Goal: Task Accomplishment & Management: Manage account settings

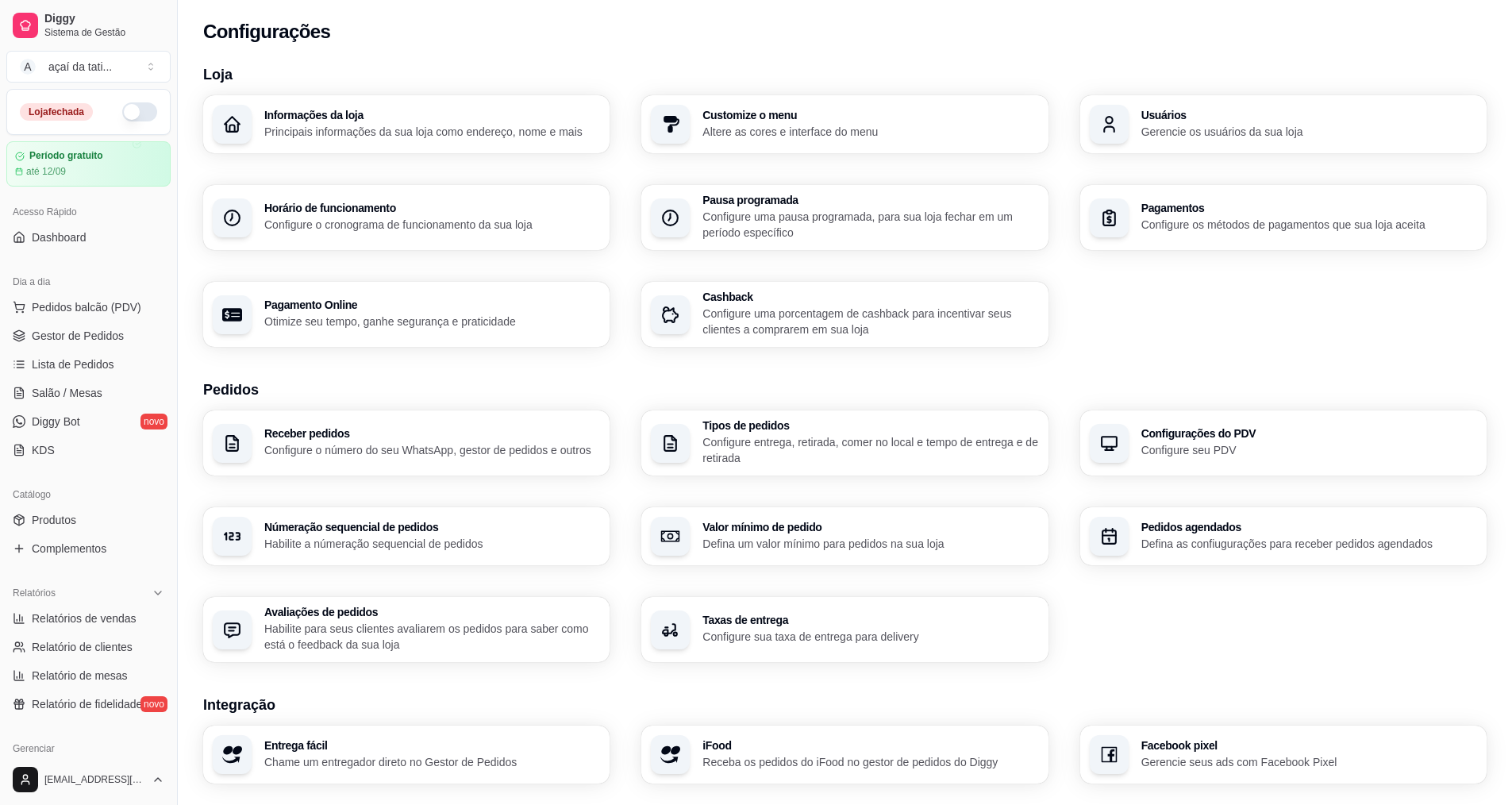
scroll to position [337, 0]
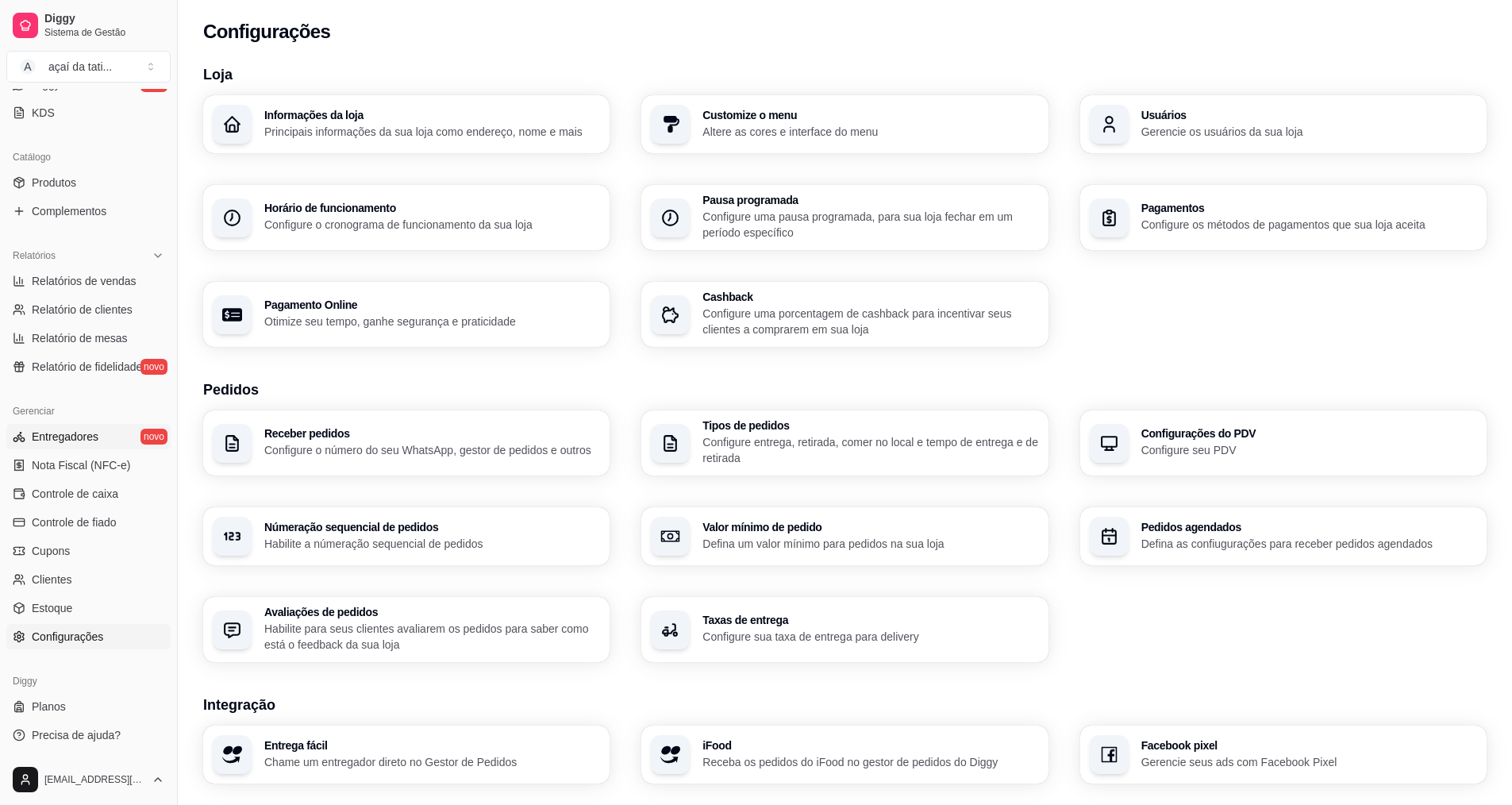
click at [83, 431] on span "Entregadores" at bounding box center [65, 436] width 67 height 16
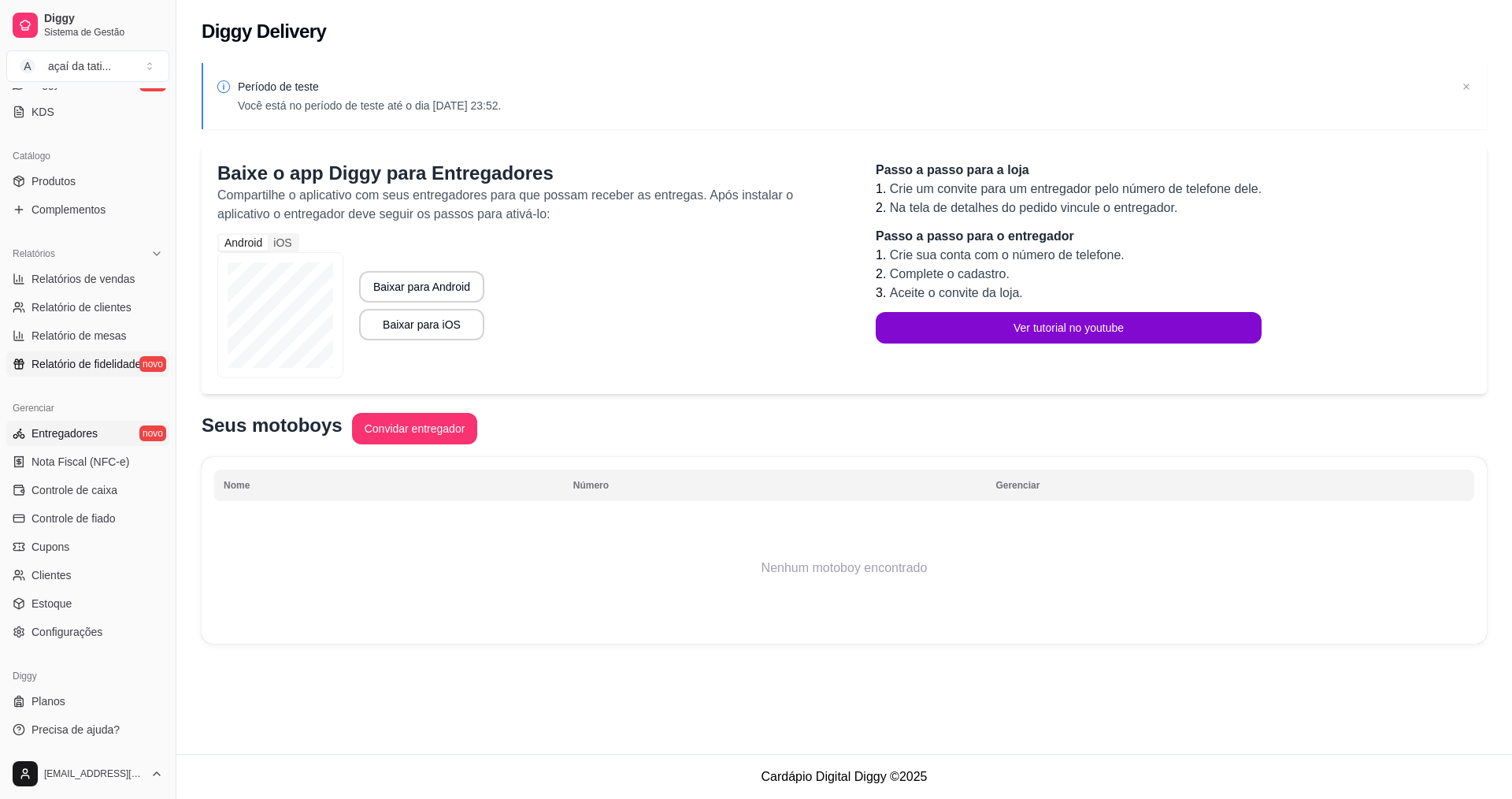
click at [121, 369] on span "Relatório de fidelidade" at bounding box center [86, 364] width 110 height 15
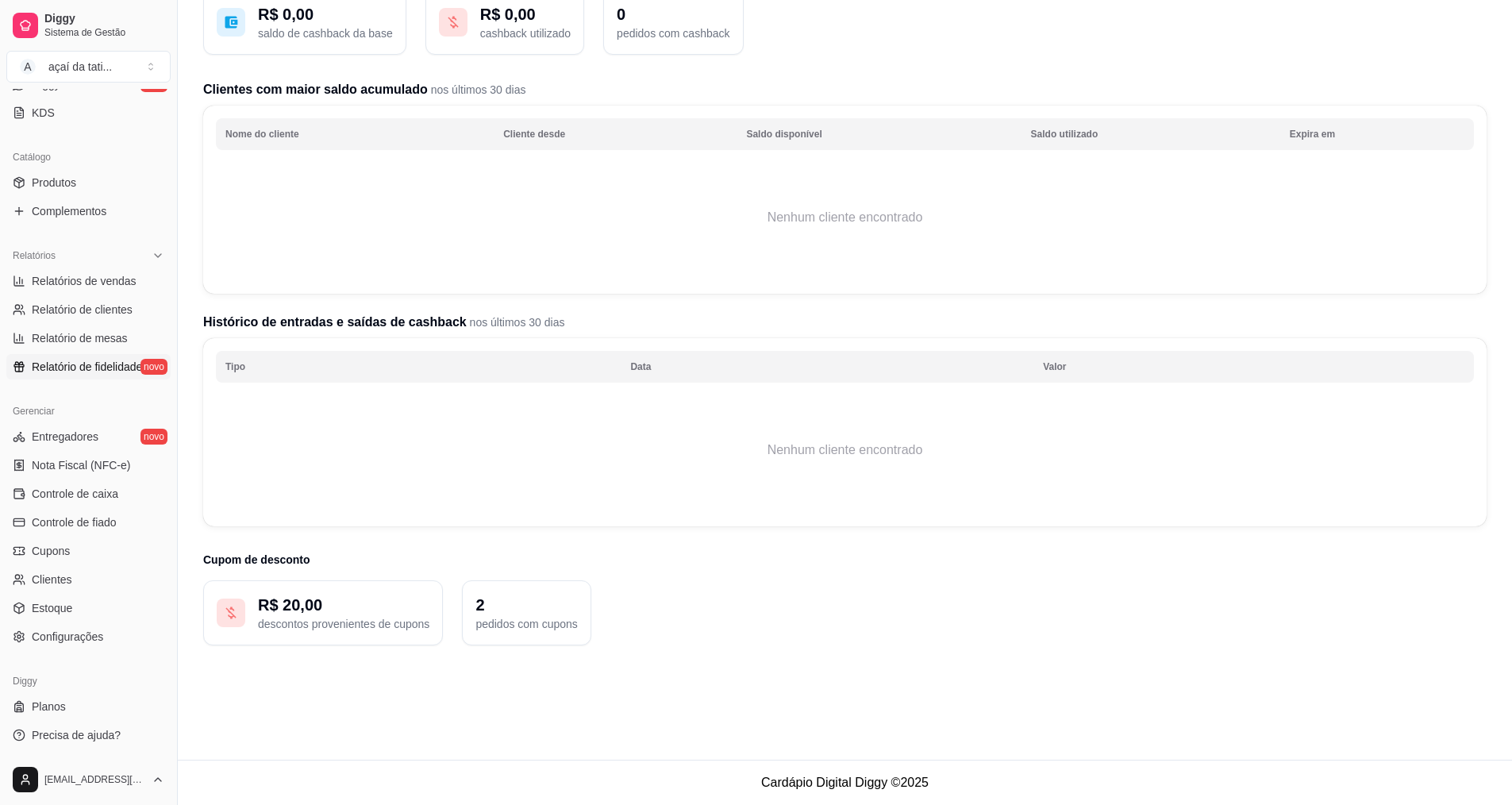
scroll to position [128, 0]
click at [270, 592] on div "R$ 20,00 descontos provenientes de cupons" at bounding box center [322, 613] width 240 height 65
click at [407, 617] on p "descontos provenientes de cupons" at bounding box center [343, 623] width 172 height 16
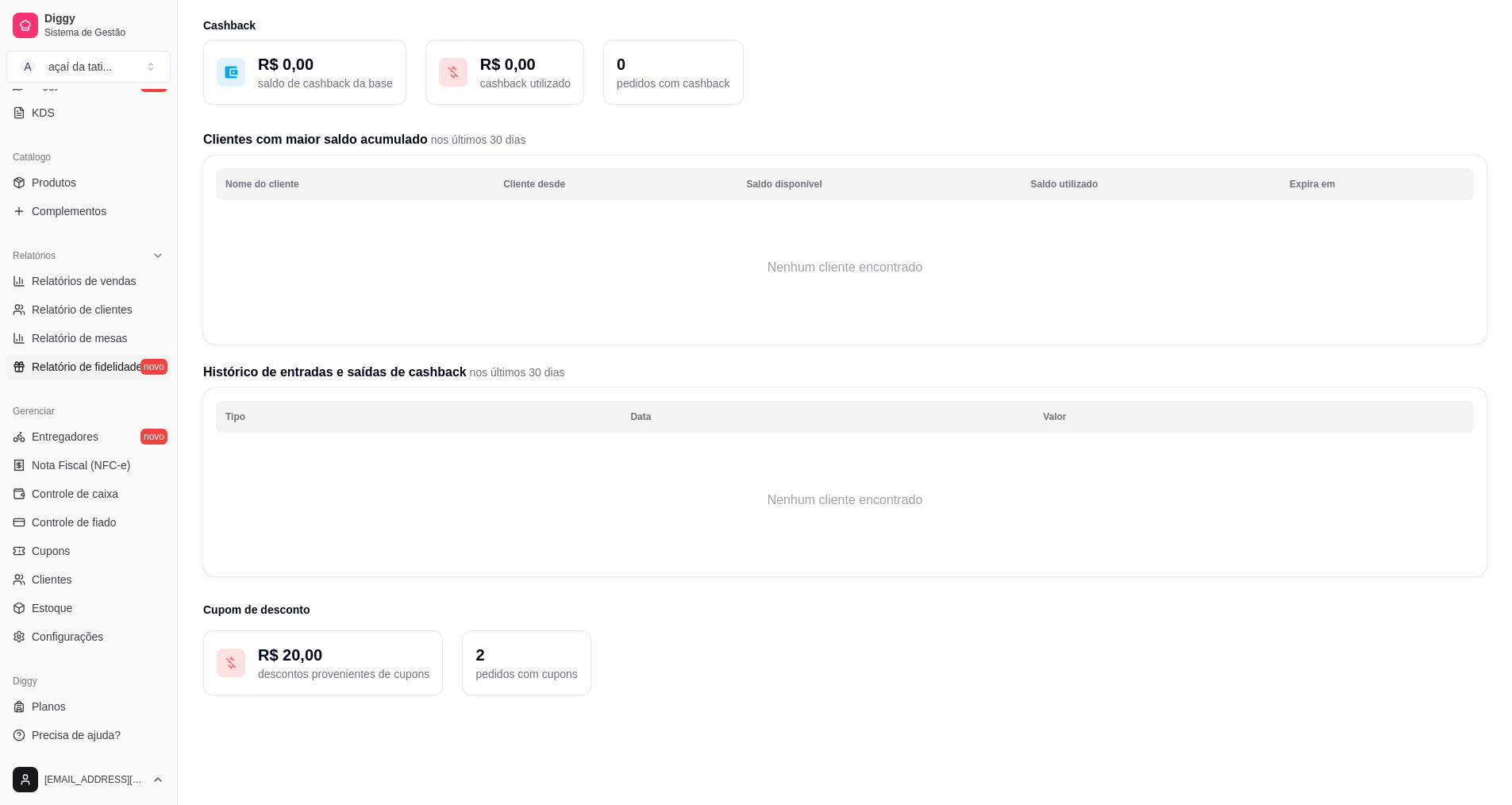
scroll to position [0, 0]
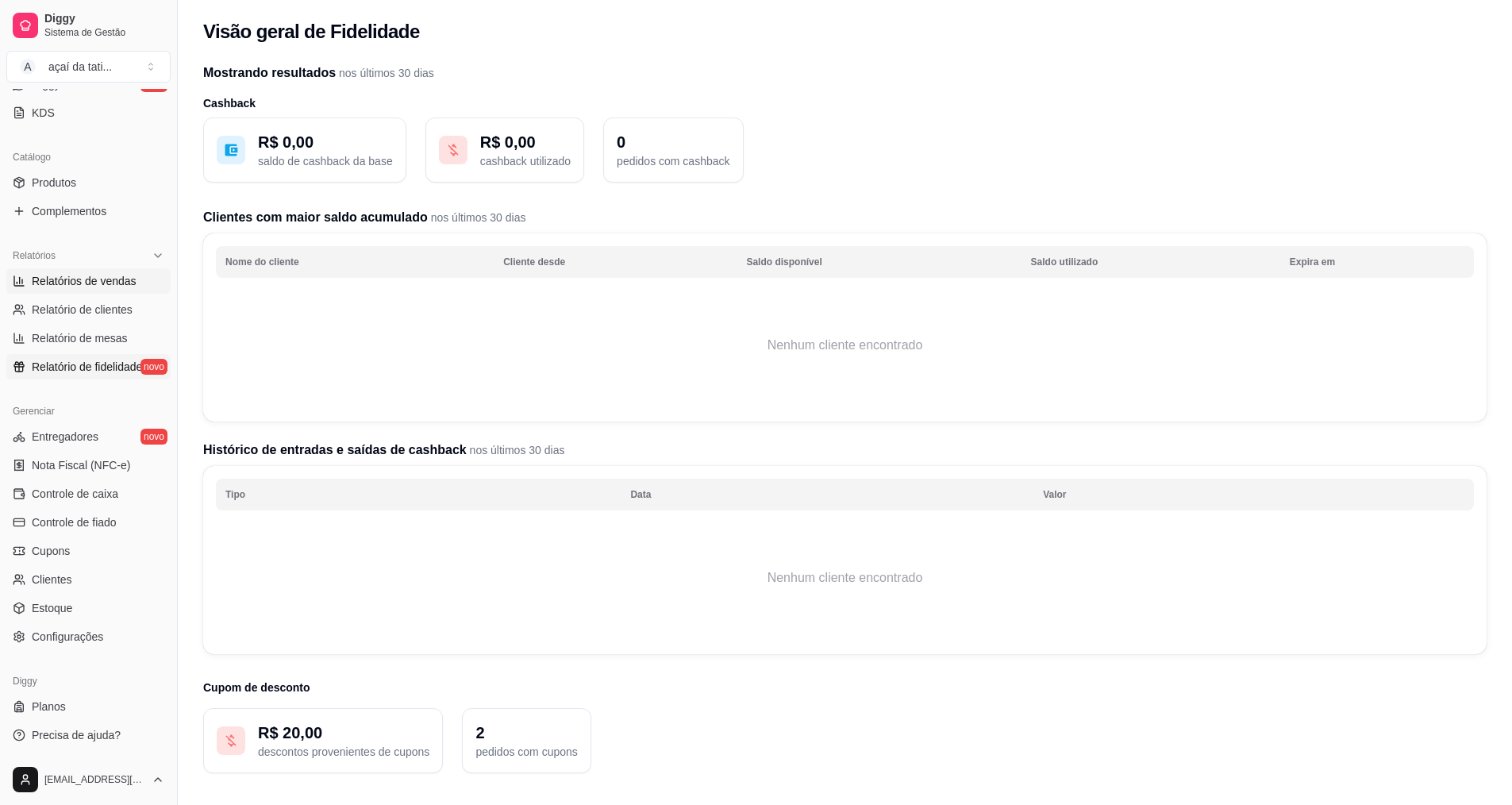
click at [98, 288] on span "Relatórios de vendas" at bounding box center [84, 281] width 105 height 16
select select "ALL"
select select "0"
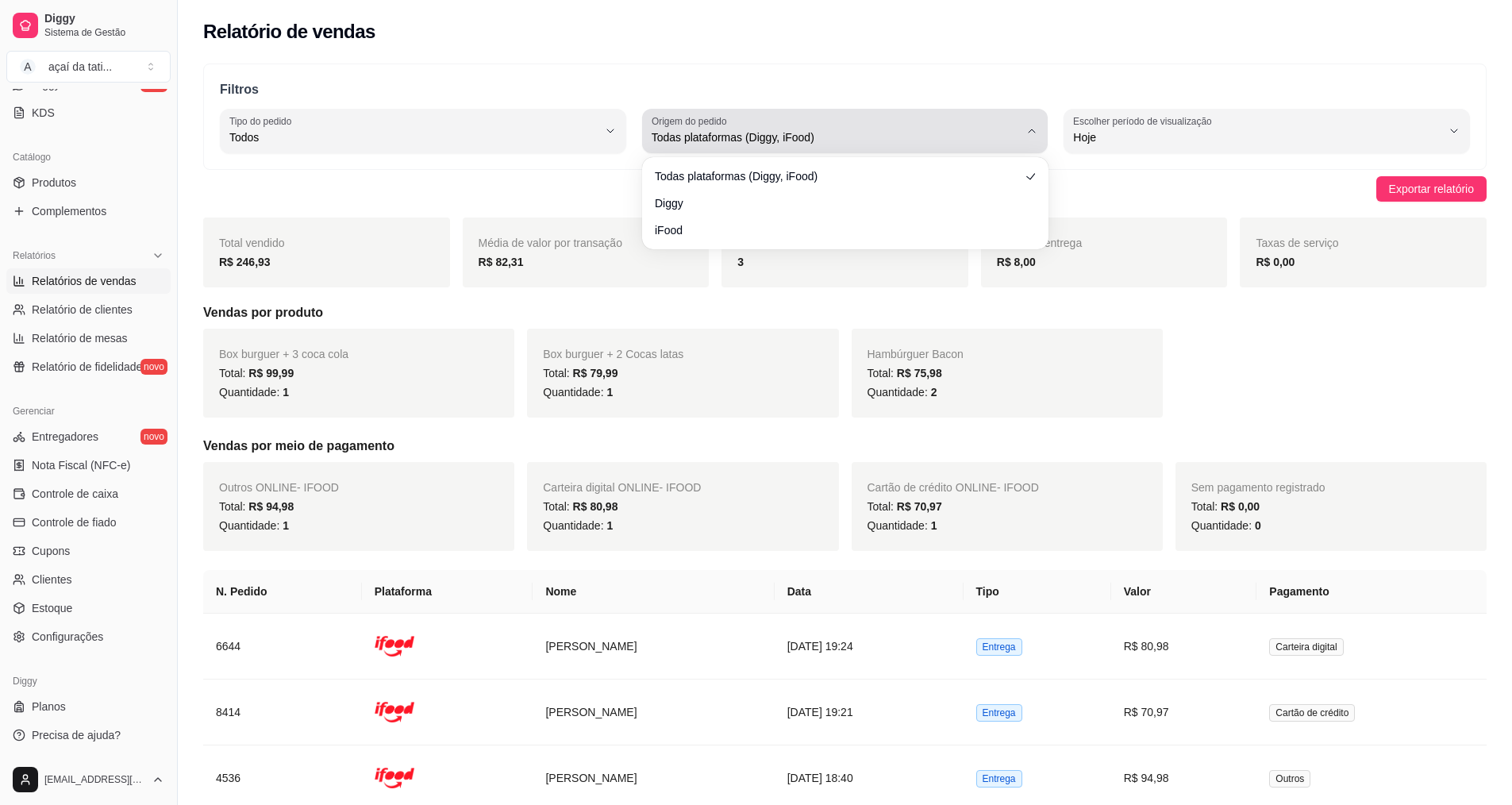
click at [1018, 126] on div "Todas plataformas (Diggy, iFood)" at bounding box center [836, 131] width 368 height 32
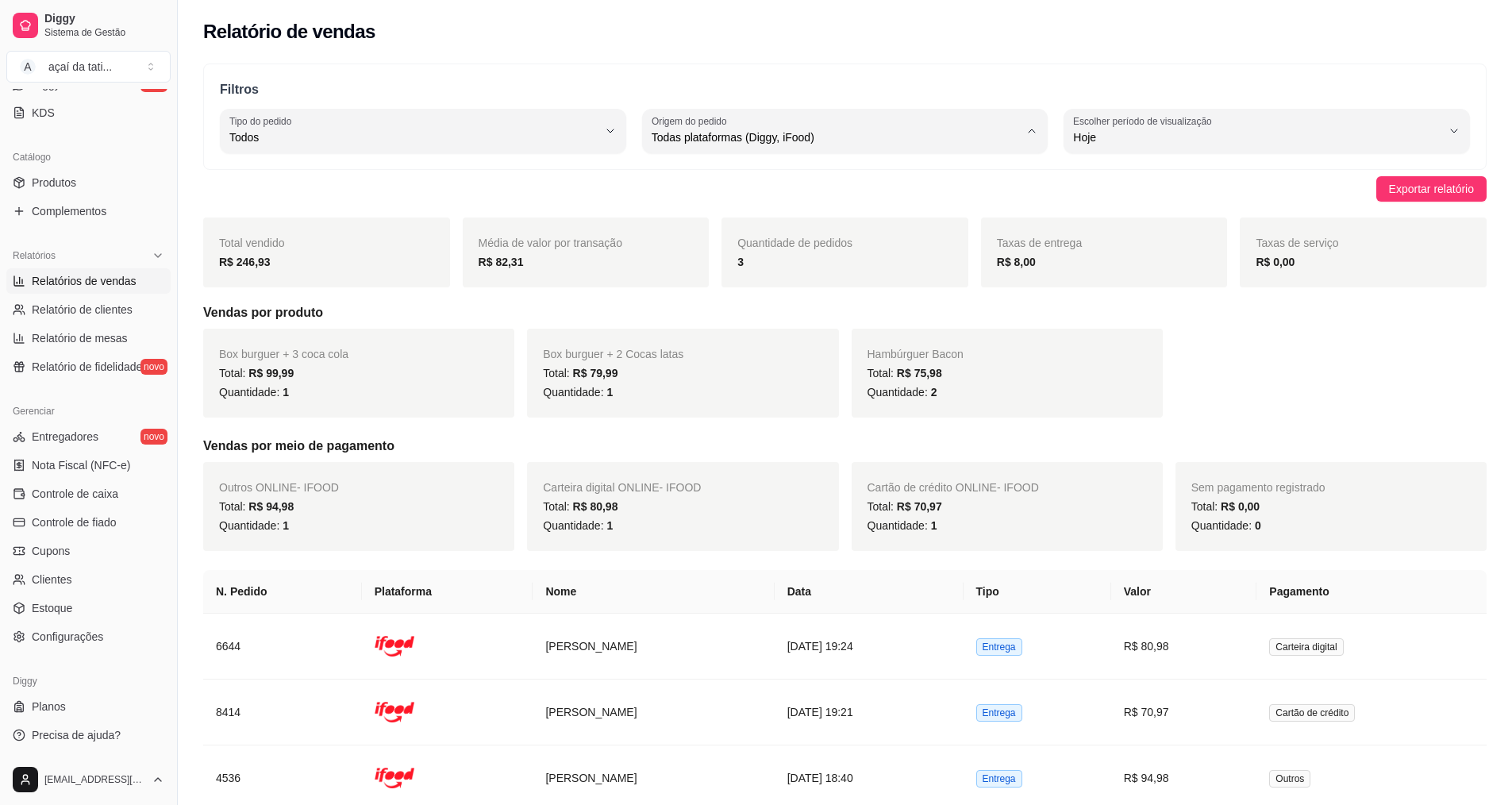
click at [803, 224] on span "iFood" at bounding box center [837, 227] width 350 height 15
type input "IFOOD"
select select "IFOOD"
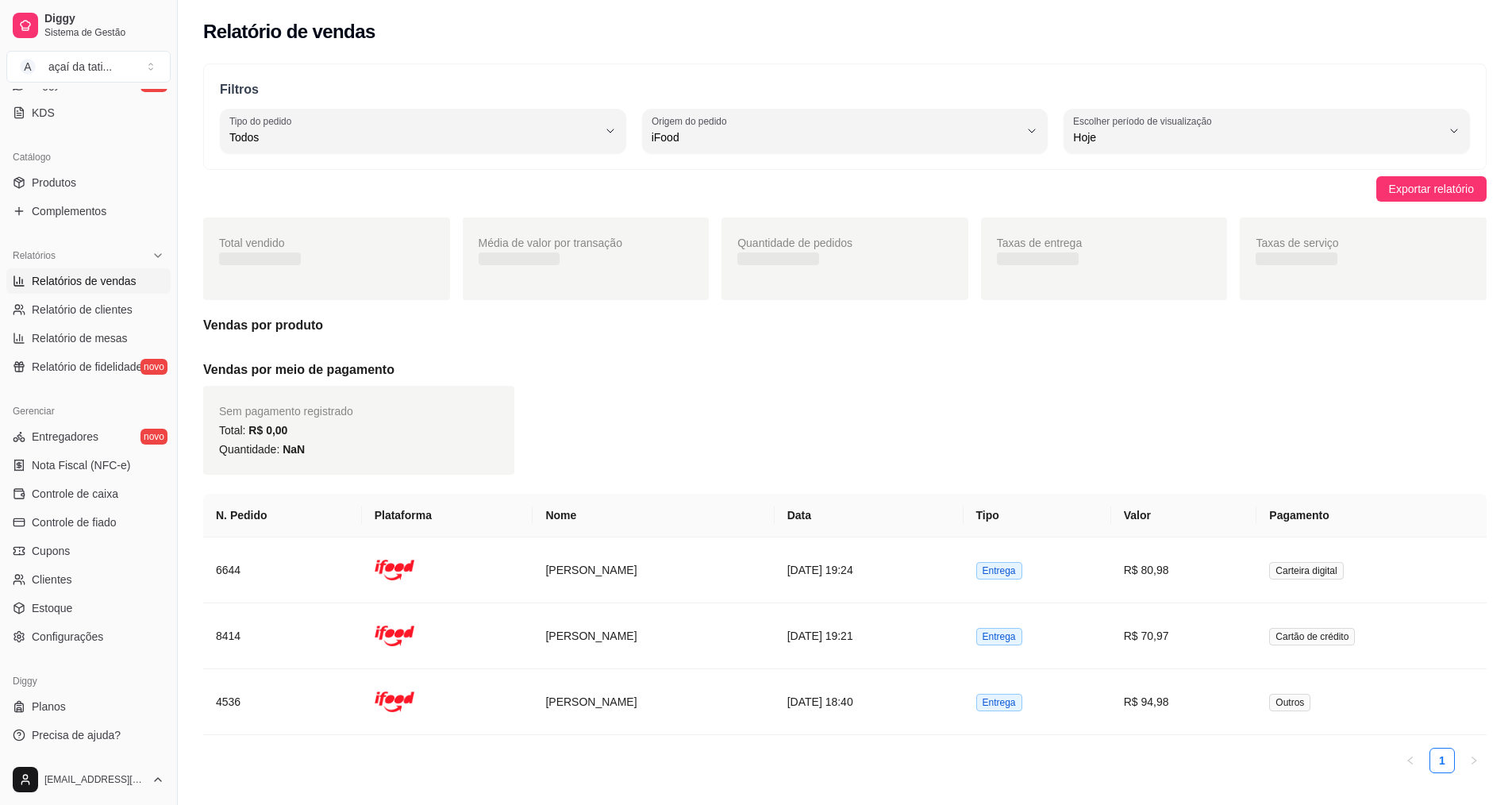
scroll to position [15, 0]
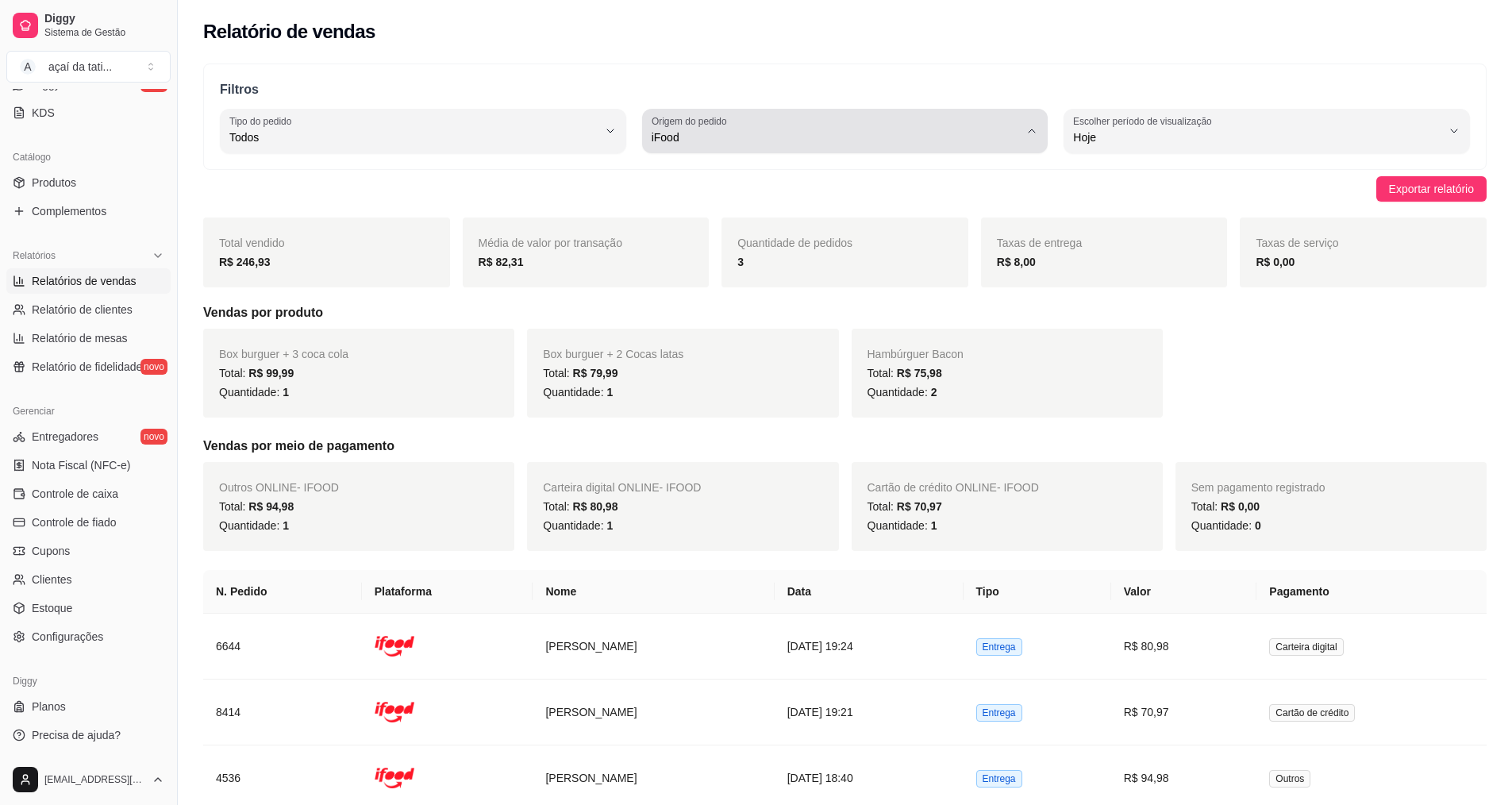
click at [966, 134] on span "iFood" at bounding box center [836, 137] width 368 height 16
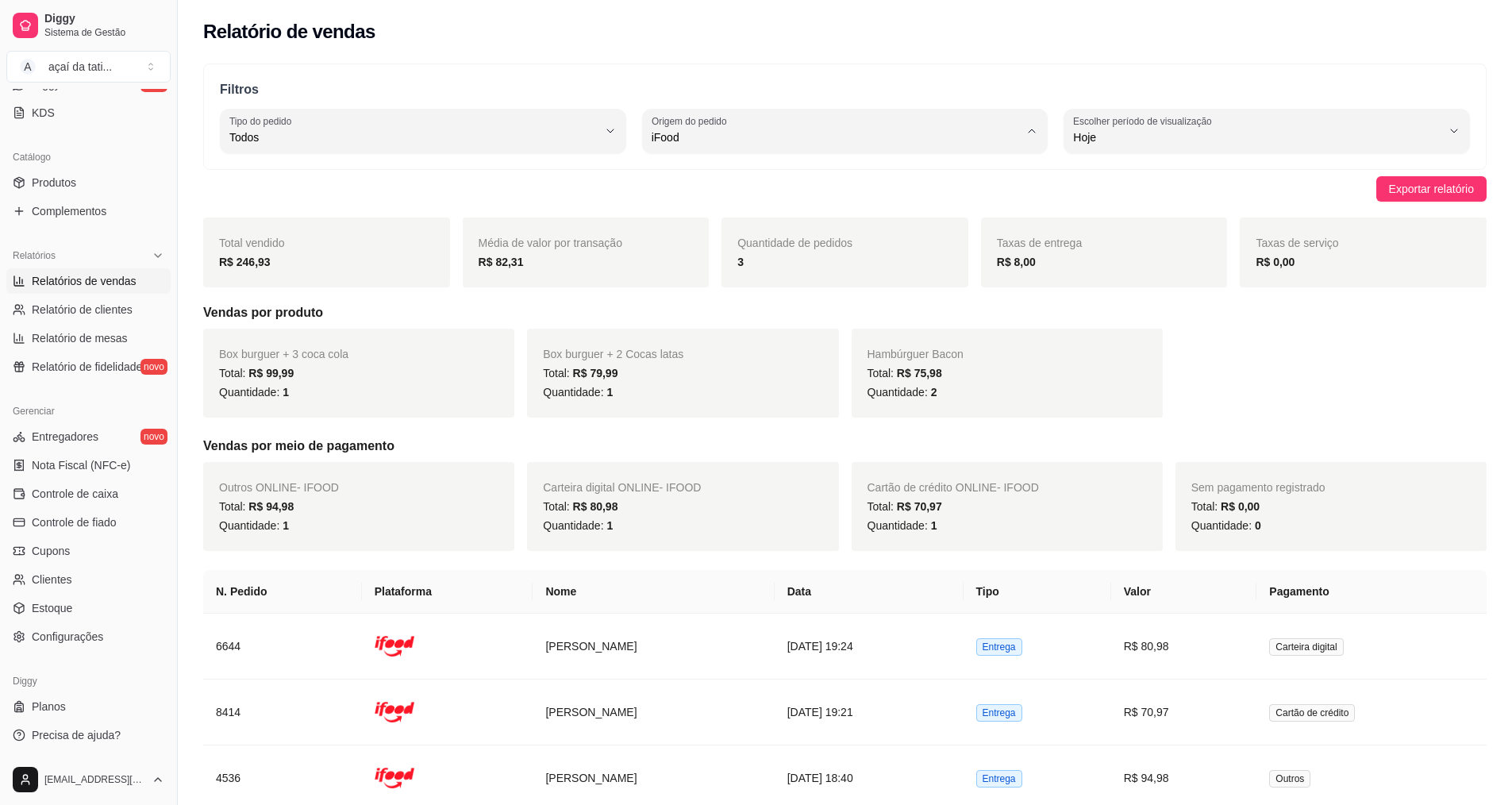
click at [841, 179] on span "Todas plataformas (Diggy, iFood)" at bounding box center [837, 175] width 350 height 15
type input "ALL"
select select "ALL"
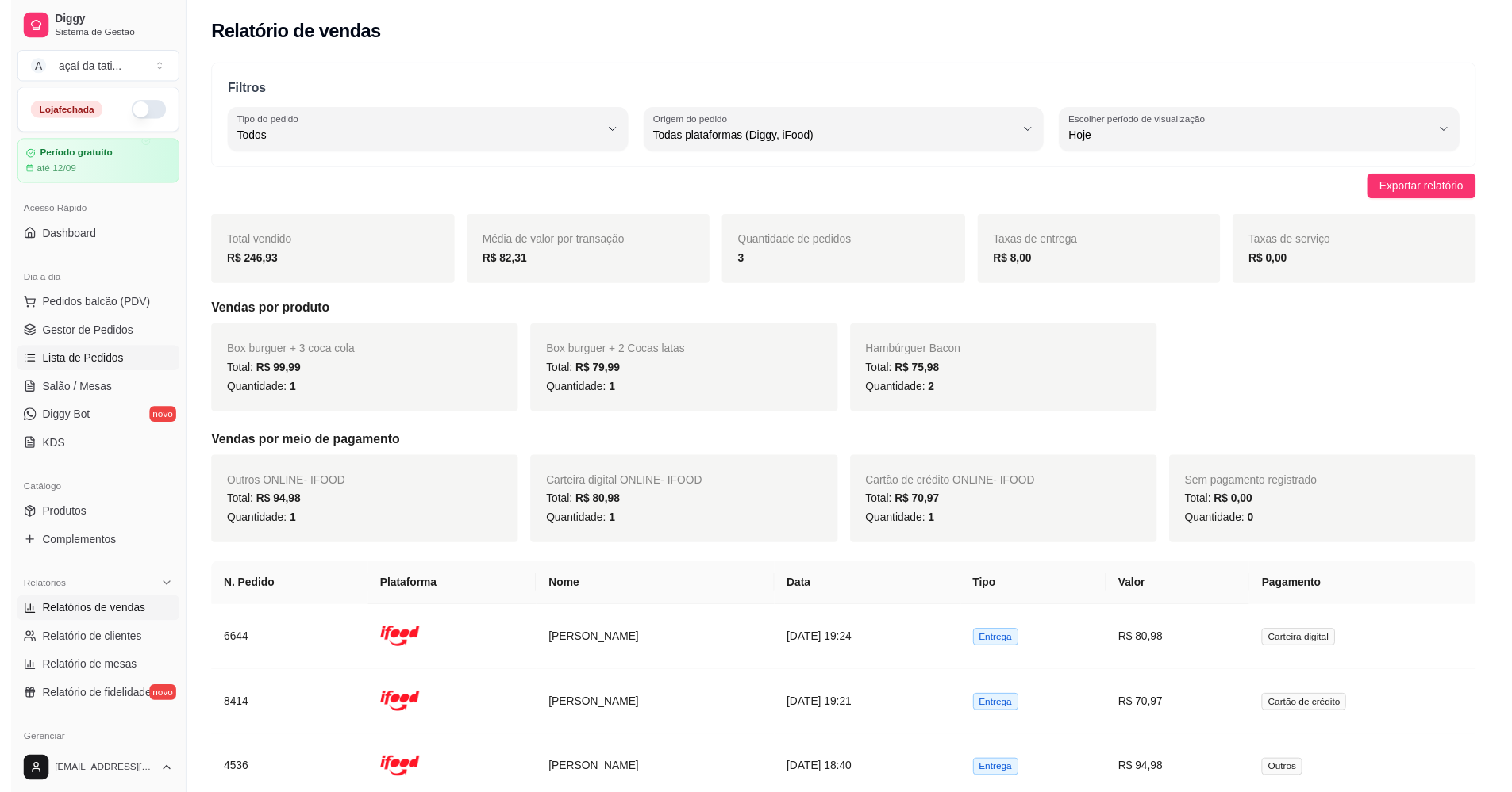
scroll to position [0, 0]
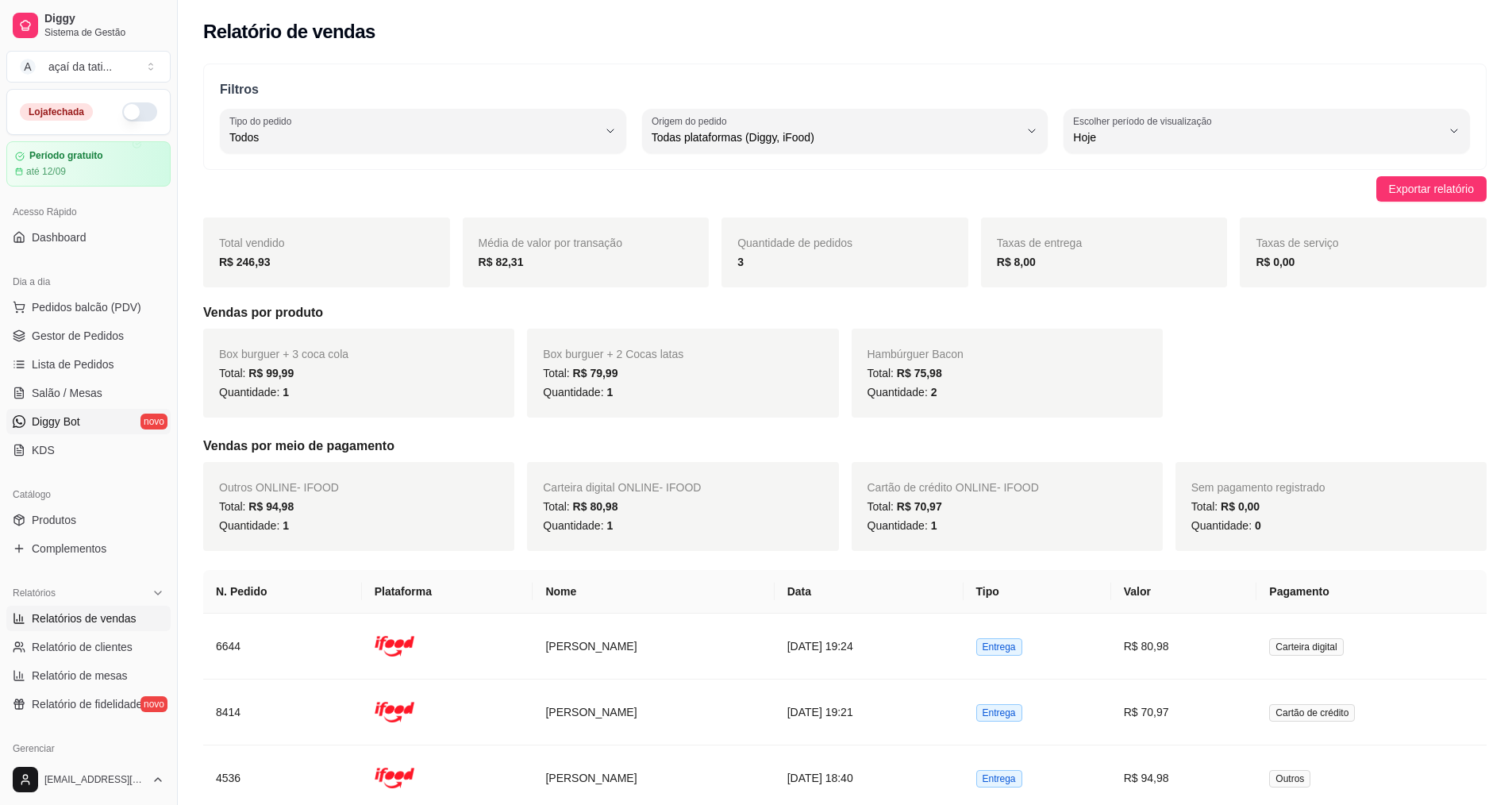
click at [81, 425] on link "Diggy Bot novo" at bounding box center [88, 421] width 164 height 25
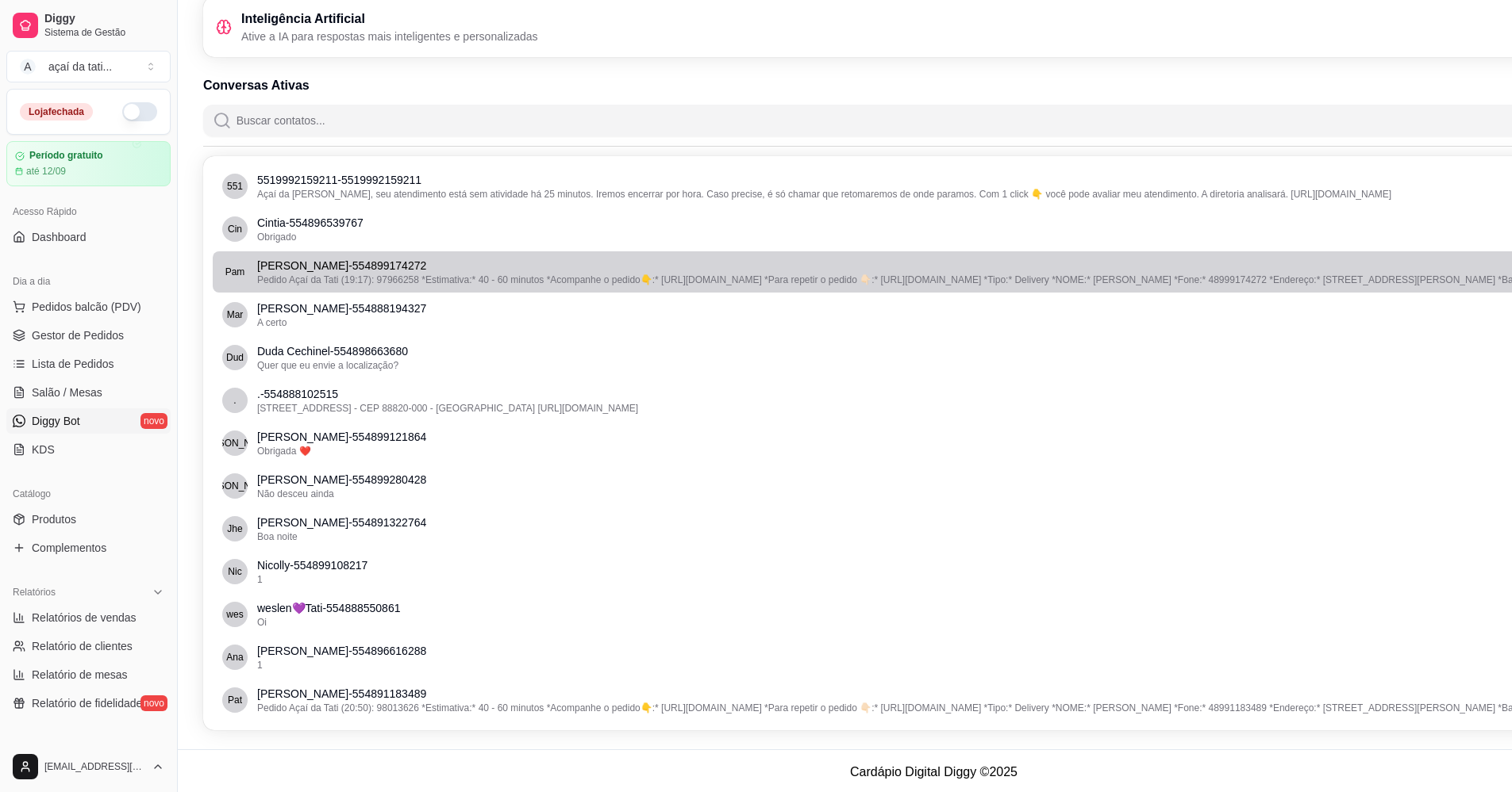
scroll to position [151, 0]
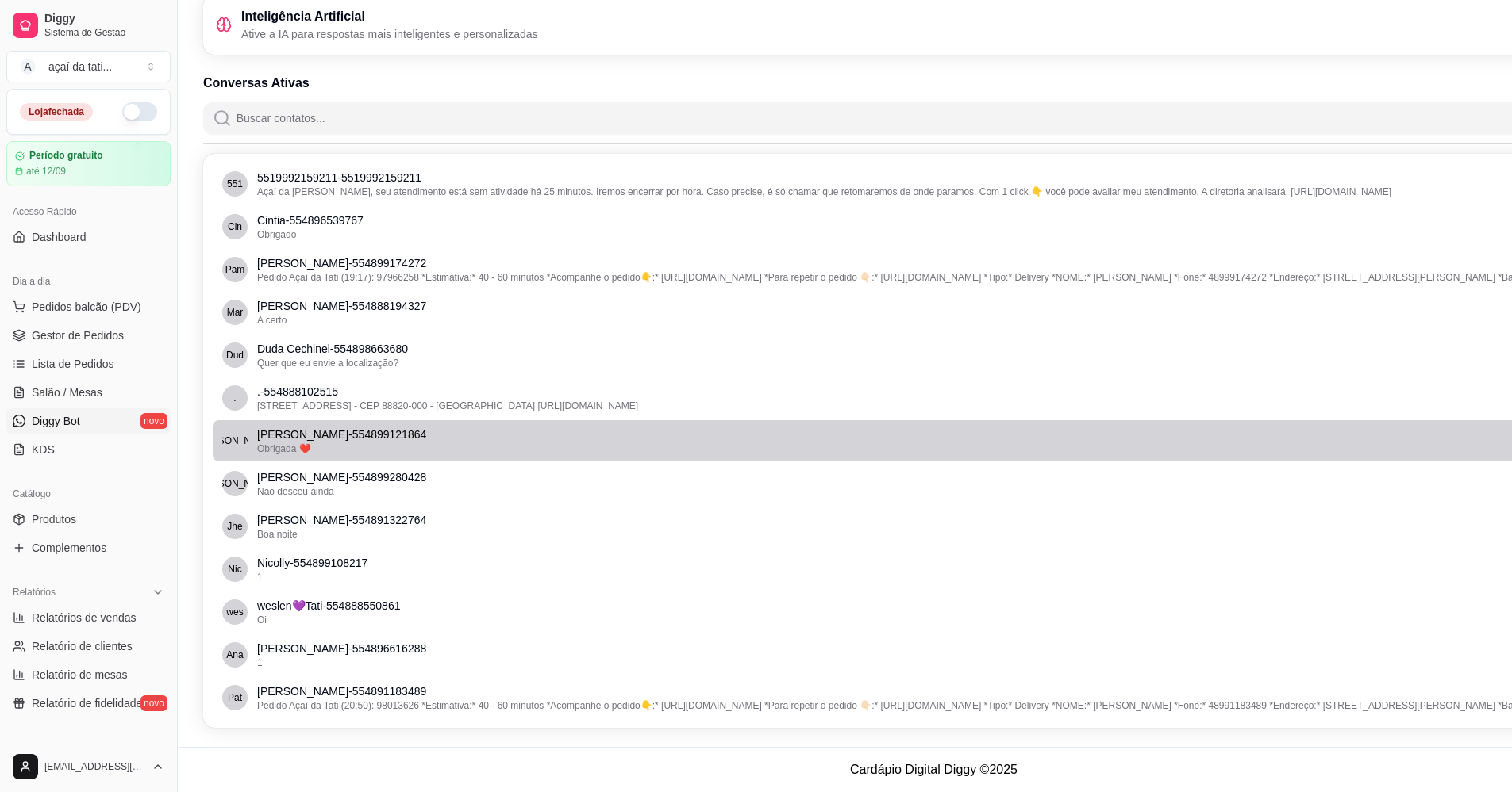
click at [314, 454] on div "Obrigada ❤️" at bounding box center [935, 449] width 1356 height 13
click at [330, 429] on p "[PERSON_NAME] - 554899121864" at bounding box center [935, 434] width 1356 height 16
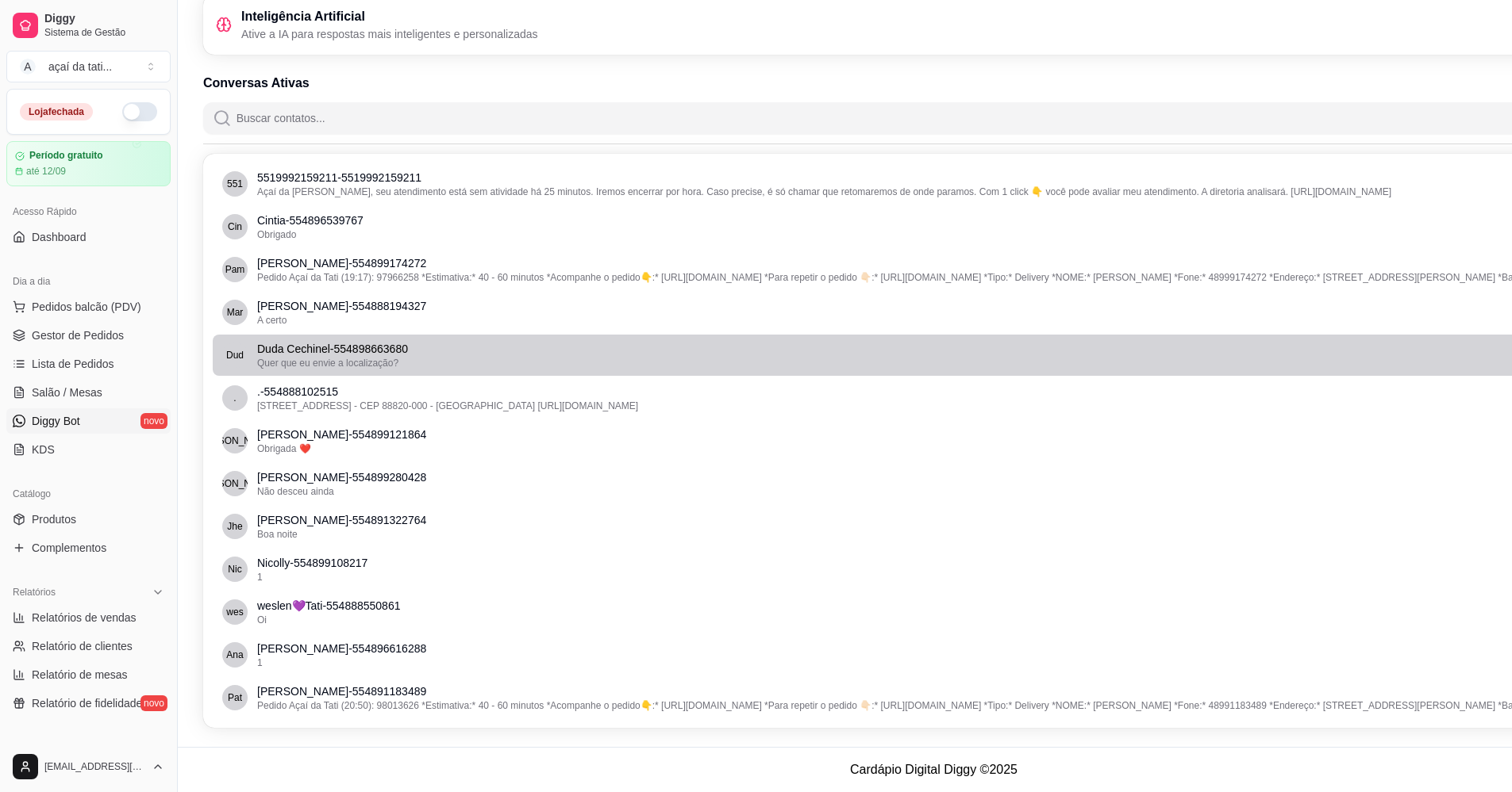
click at [324, 374] on li "Dud Duda Cechinel - 554898663680 Quer que eu envie a localização?" at bounding box center [933, 355] width 1442 height 41
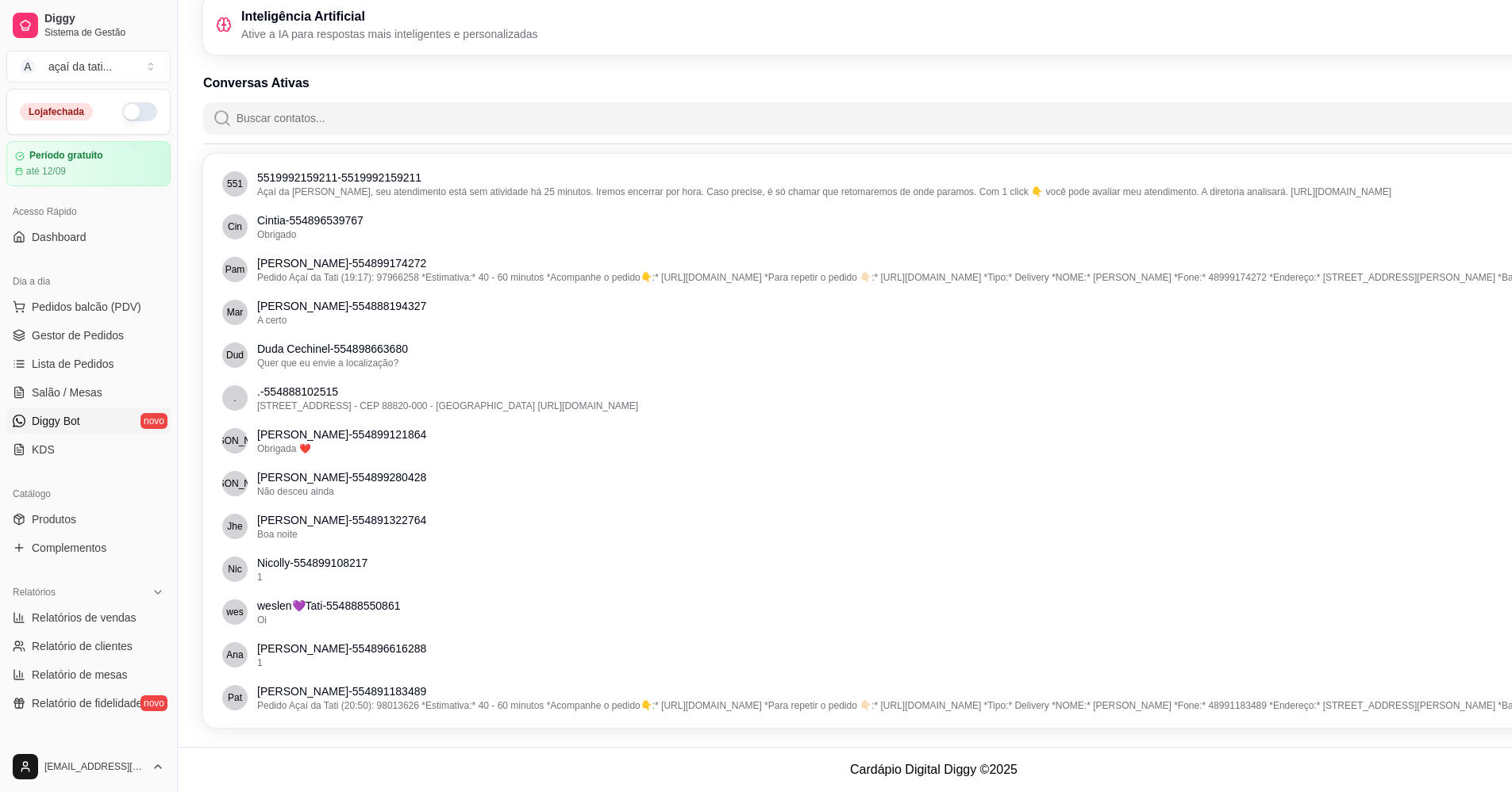
click at [330, 291] on ul "551 5519992159211 - 5519992159211 Açaí da Tati, seu atendimento está sem ativid…" at bounding box center [933, 441] width 1442 height 555
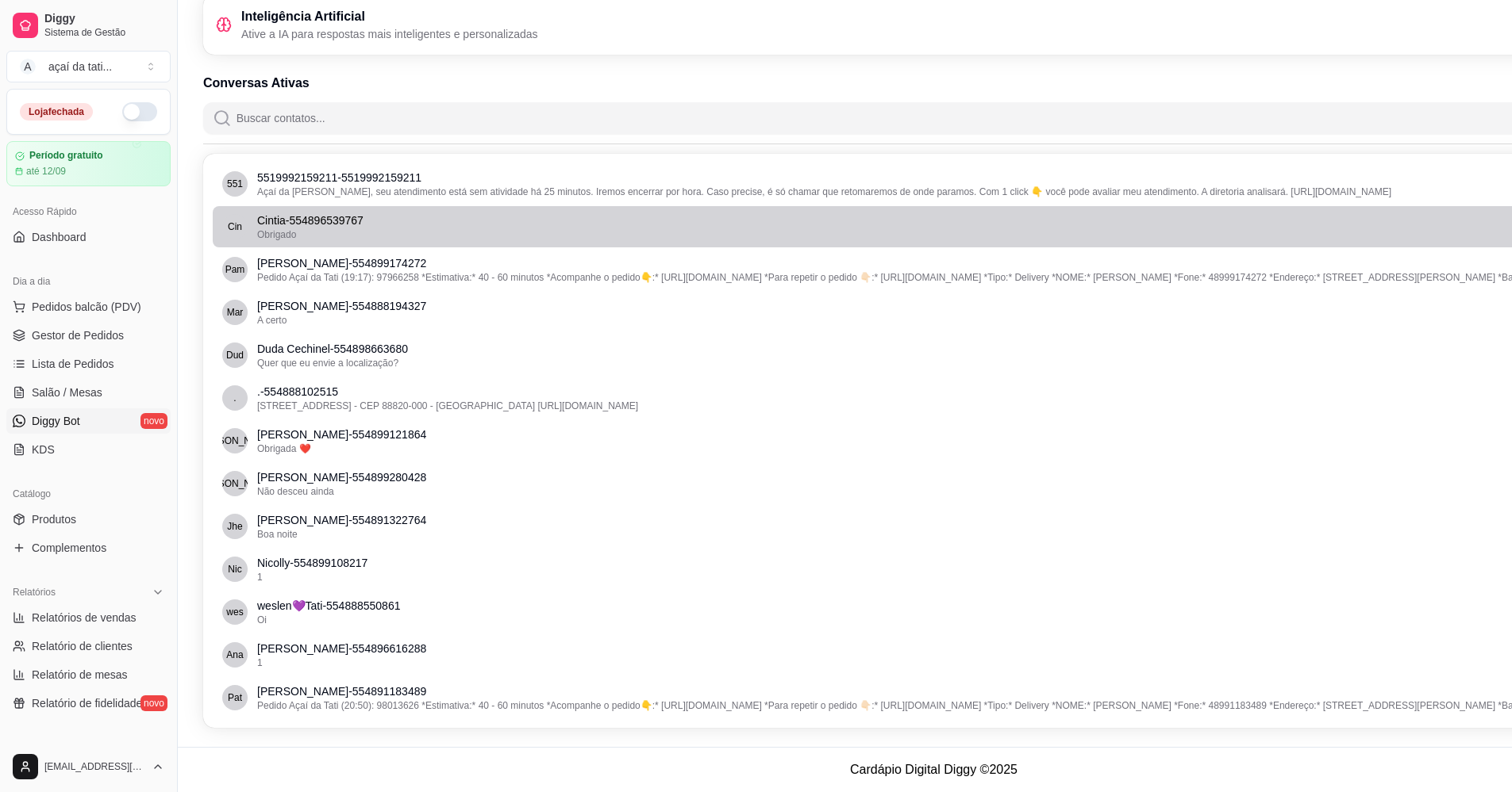
click at [330, 221] on p "Cintia - 554896539767" at bounding box center [935, 220] width 1356 height 16
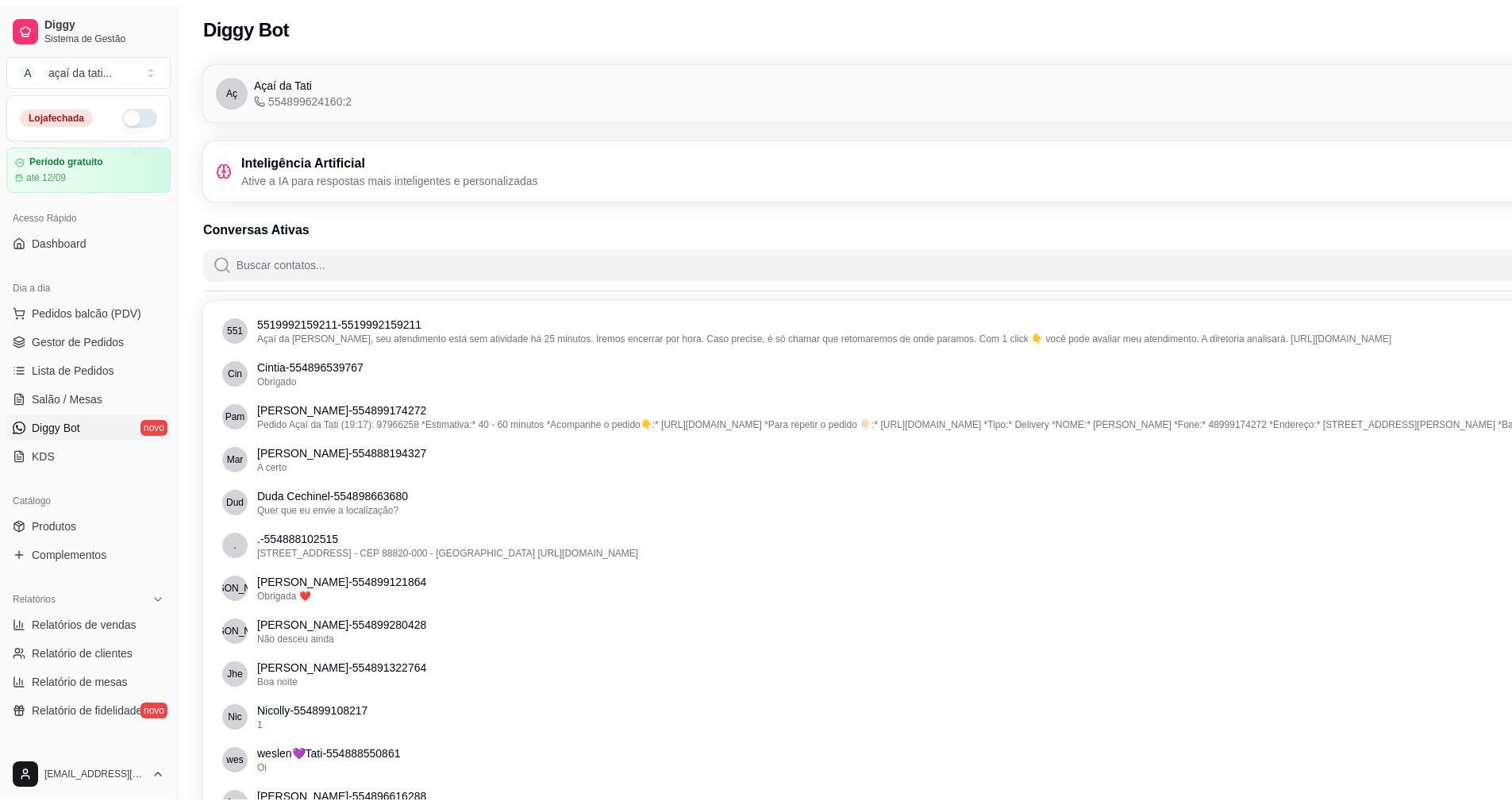
scroll to position [0, 0]
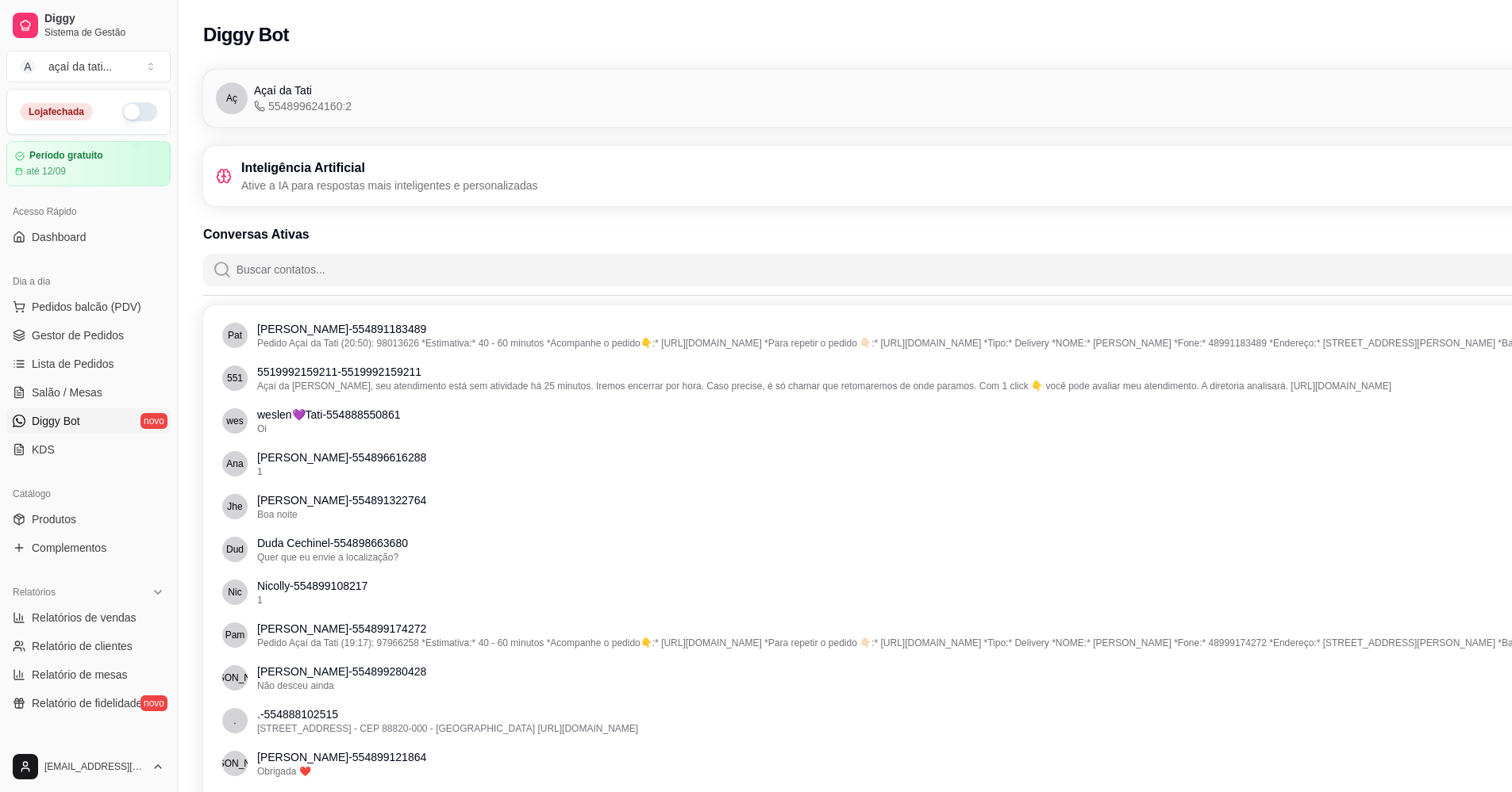
click at [349, 200] on div "Inteligência Artificial Ative a IA para respostas mais inteligentes e personali…" at bounding box center [933, 177] width 1460 height 60
click at [271, 111] on span "554899624160:2" at bounding box center [303, 105] width 97 height 16
click at [253, 187] on p "Ative a IA para respostas mais inteligentes e personalizadas" at bounding box center [389, 185] width 297 height 16
click at [109, 236] on link "Dashboard" at bounding box center [88, 237] width 164 height 25
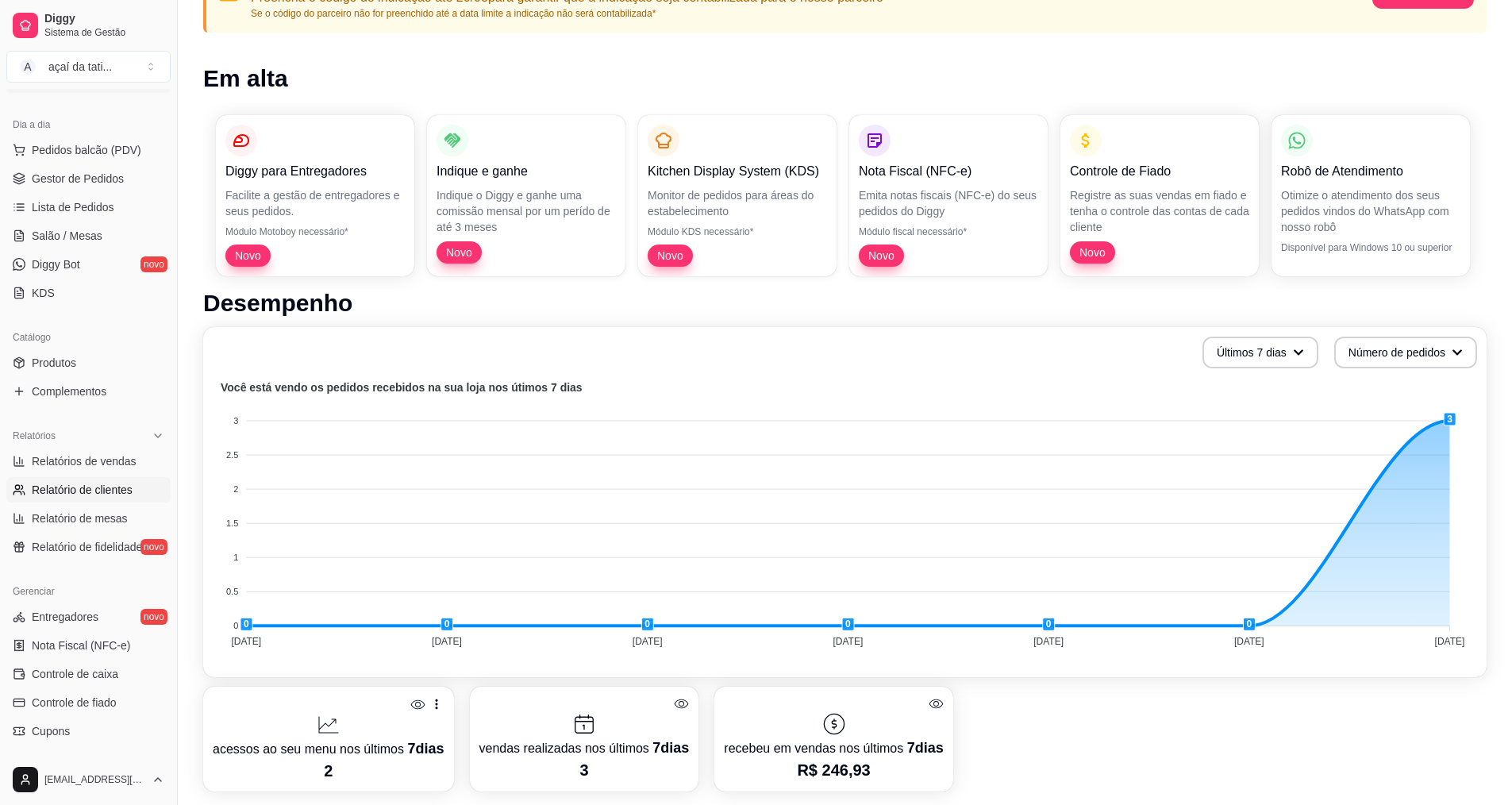
scroll to position [159, 0]
click at [91, 624] on link "Entregadores novo" at bounding box center [88, 614] width 164 height 25
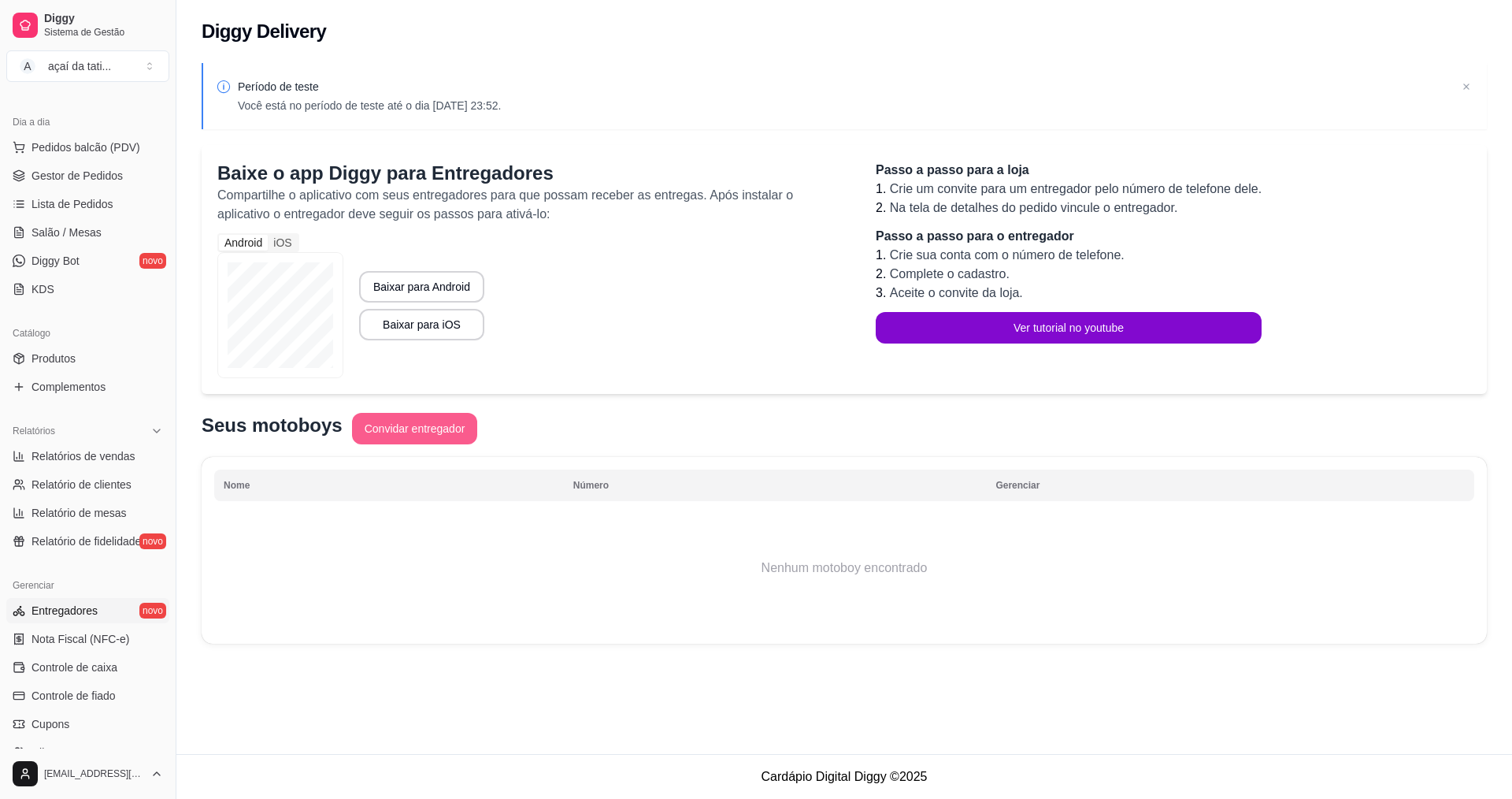
click at [432, 437] on button "Convidar entregador" at bounding box center [415, 428] width 126 height 32
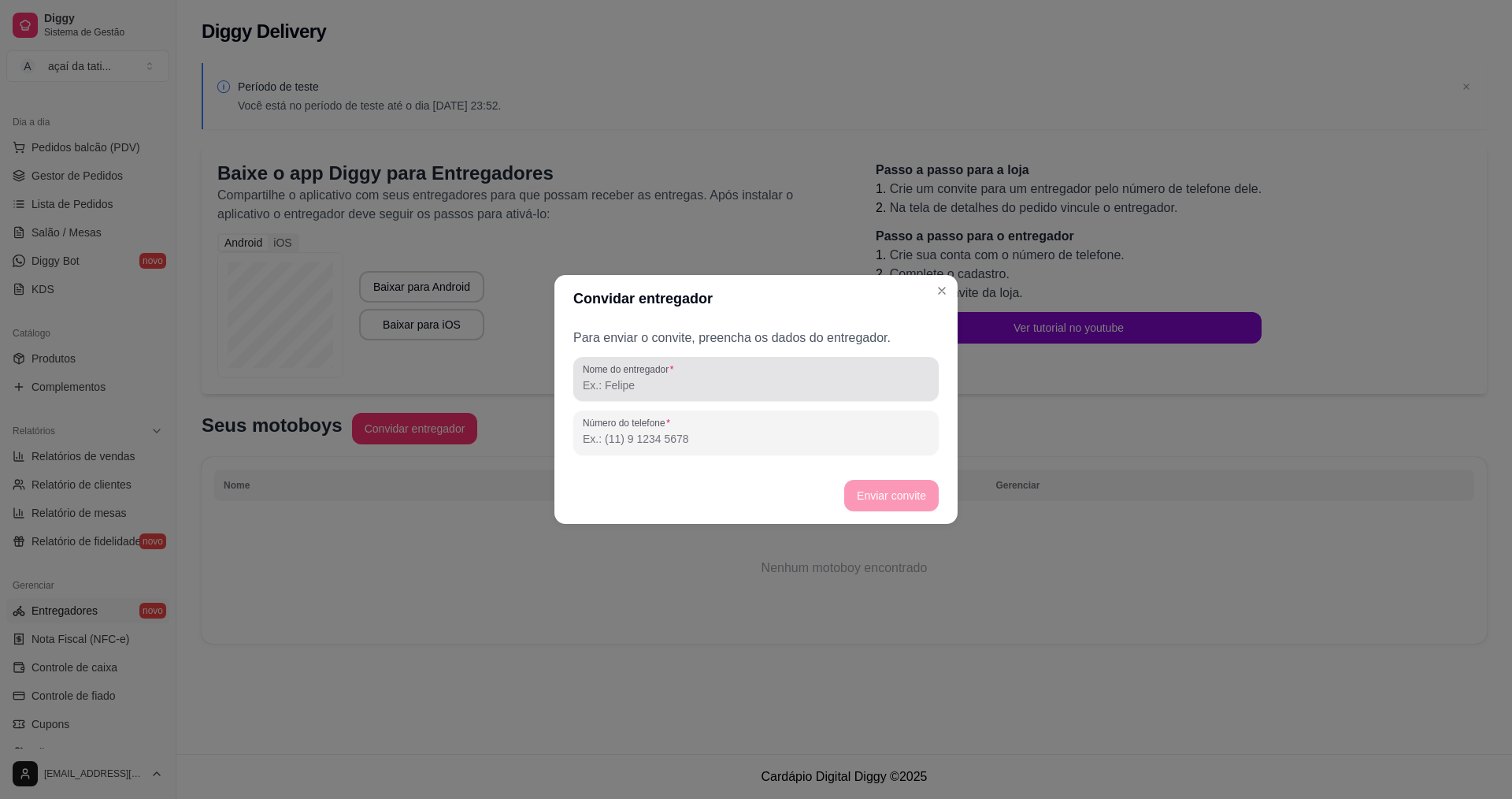
click at [634, 387] on input "Nome do entregador" at bounding box center [756, 385] width 347 height 15
type input "ç"
type input "[PERSON_NAME]"
click at [622, 444] on input "Número do telefone" at bounding box center [756, 438] width 347 height 15
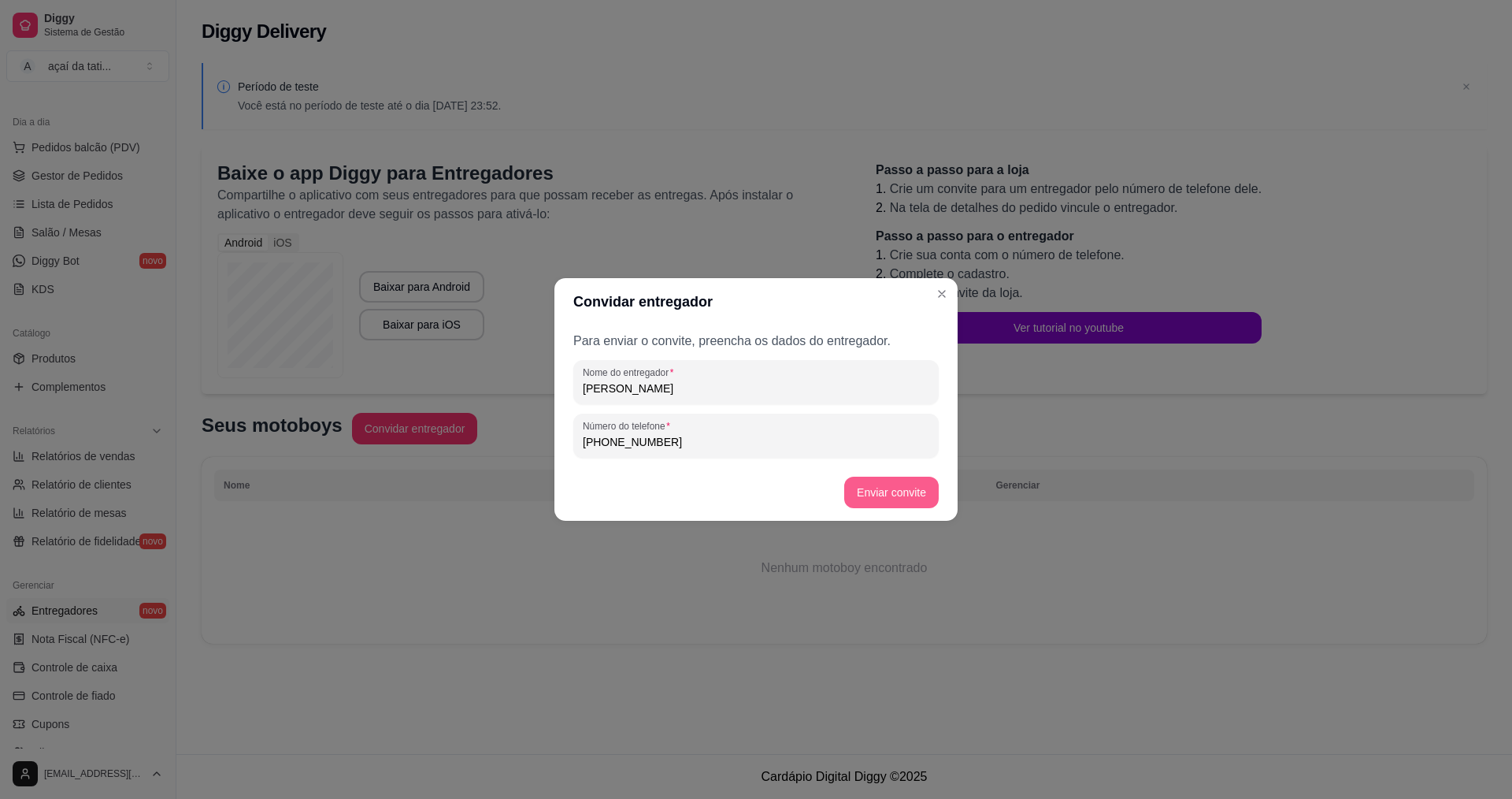
type input "[PHONE_NUMBER]"
click at [895, 486] on button "Enviar convite" at bounding box center [891, 493] width 92 height 31
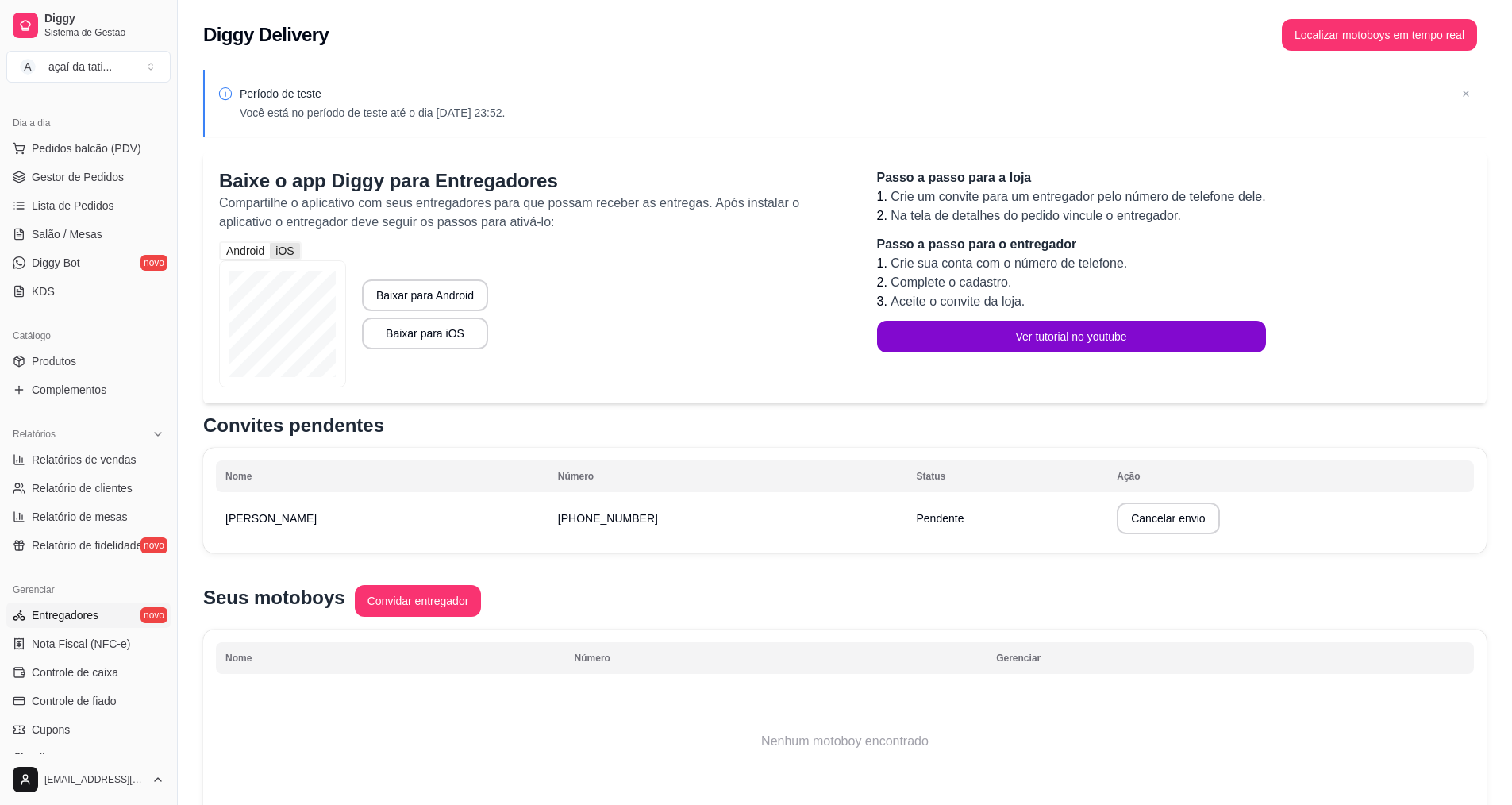
click at [283, 248] on div "iOS" at bounding box center [285, 250] width 29 height 16
click at [270, 243] on input "iOS" at bounding box center [270, 243] width 0 height 0
click at [235, 254] on div "Android" at bounding box center [245, 250] width 49 height 16
click at [221, 243] on input "Android" at bounding box center [221, 243] width 0 height 0
click at [449, 335] on button "Baixar para iOS" at bounding box center [424, 334] width 122 height 31
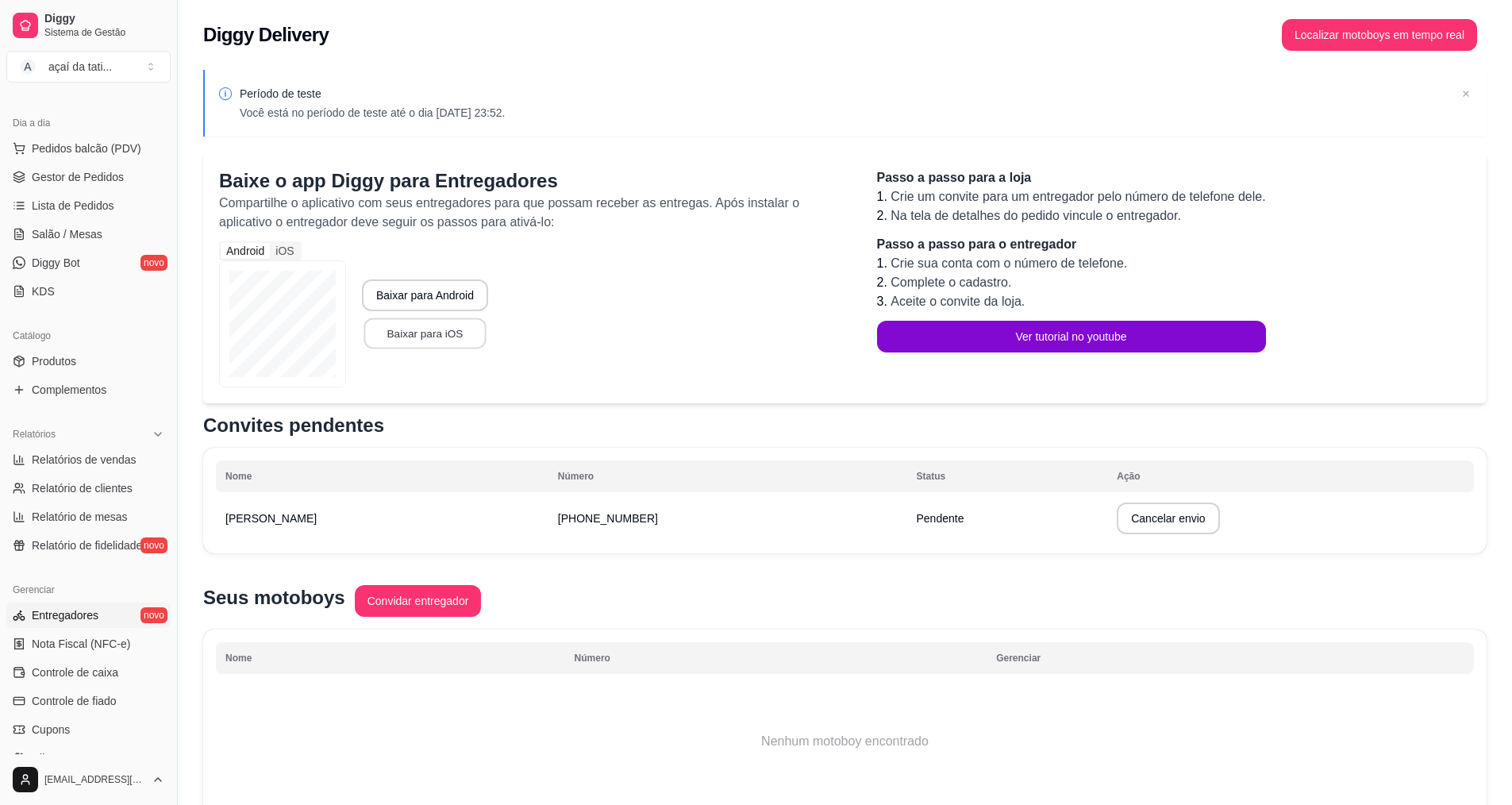
click at [434, 339] on button "Baixar para iOS" at bounding box center [424, 334] width 122 height 31
click at [437, 333] on button "Baixar para iOS" at bounding box center [424, 334] width 122 height 31
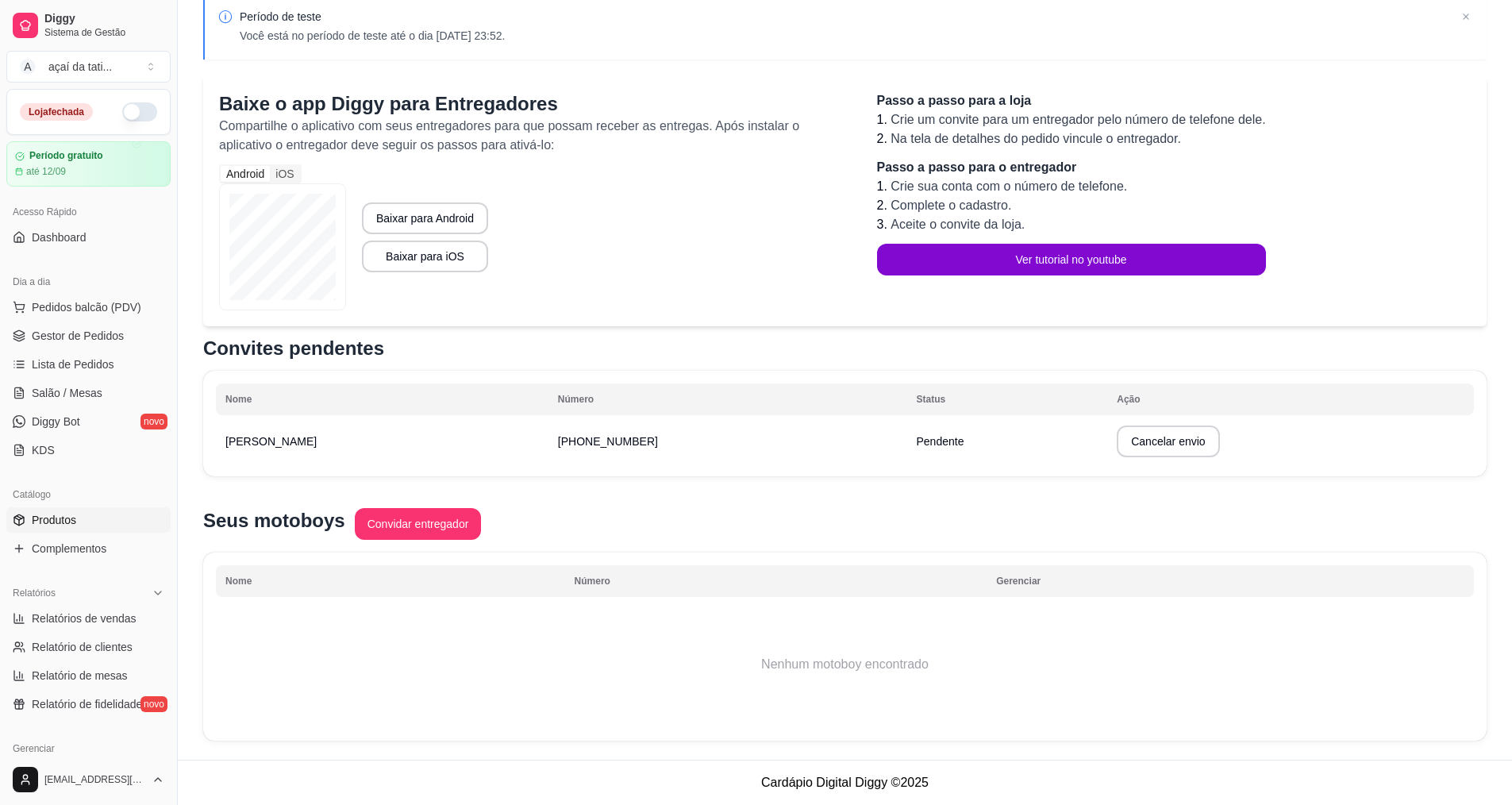
click at [80, 527] on link "Produtos" at bounding box center [88, 519] width 164 height 25
